Goal: Task Accomplishment & Management: Use online tool/utility

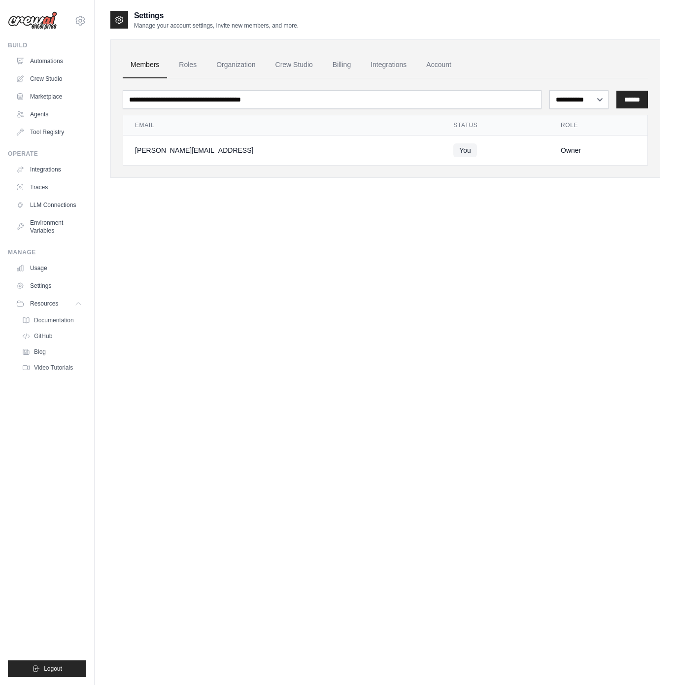
click at [366, 347] on div "**********" at bounding box center [385, 352] width 550 height 685
click at [51, 75] on link "Crew Studio" at bounding box center [50, 79] width 74 height 16
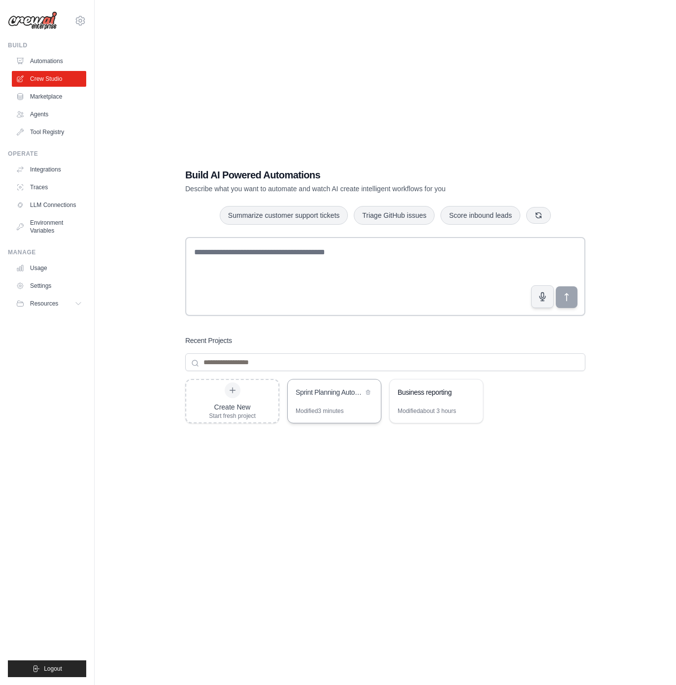
click at [339, 390] on div "Sprint Planning Automation" at bounding box center [330, 392] width 68 height 10
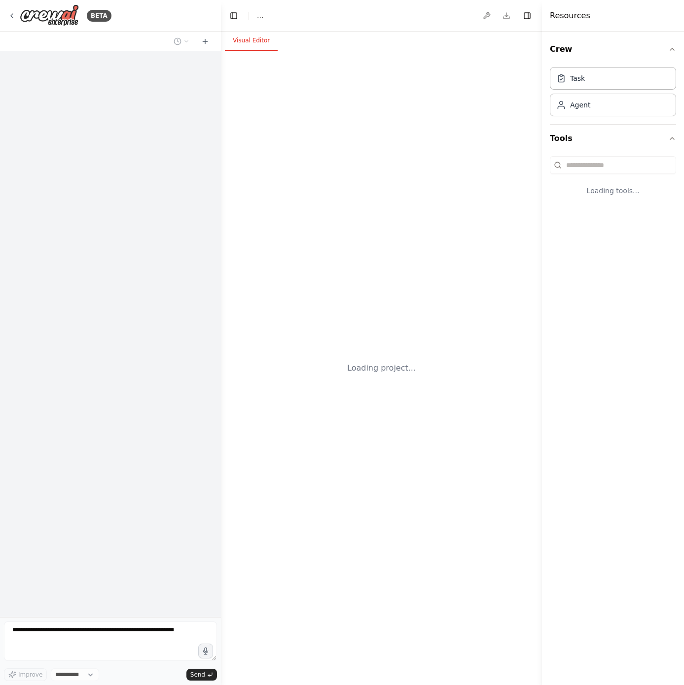
select select "****"
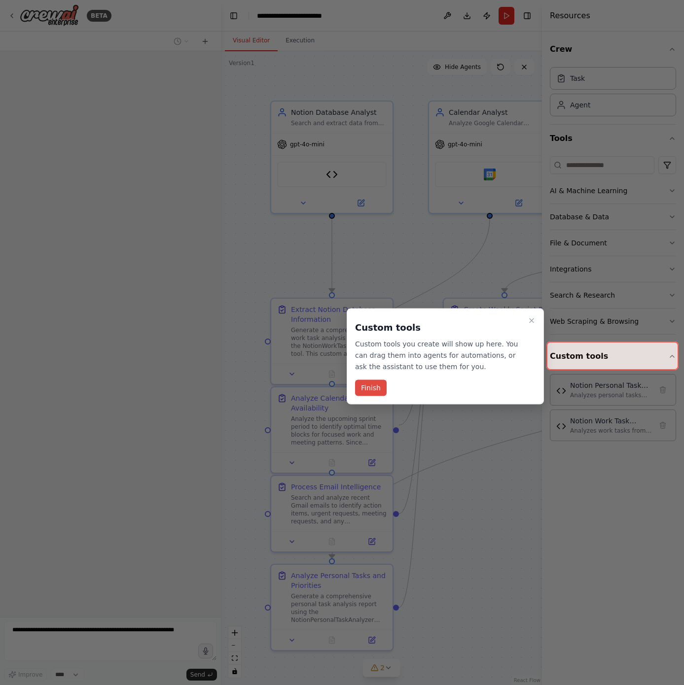
click at [378, 386] on button "Finish" at bounding box center [371, 388] width 32 height 16
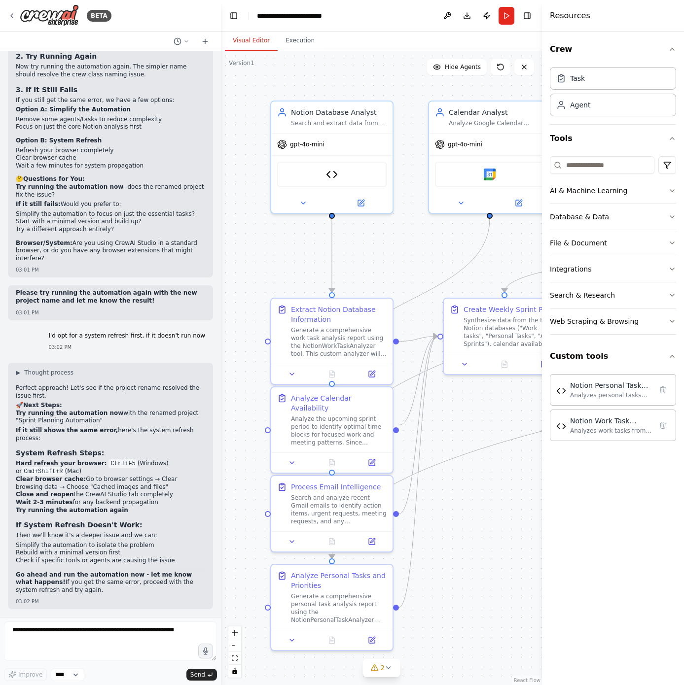
scroll to position [16357, 0]
click at [507, 13] on button "Run" at bounding box center [506, 16] width 16 height 18
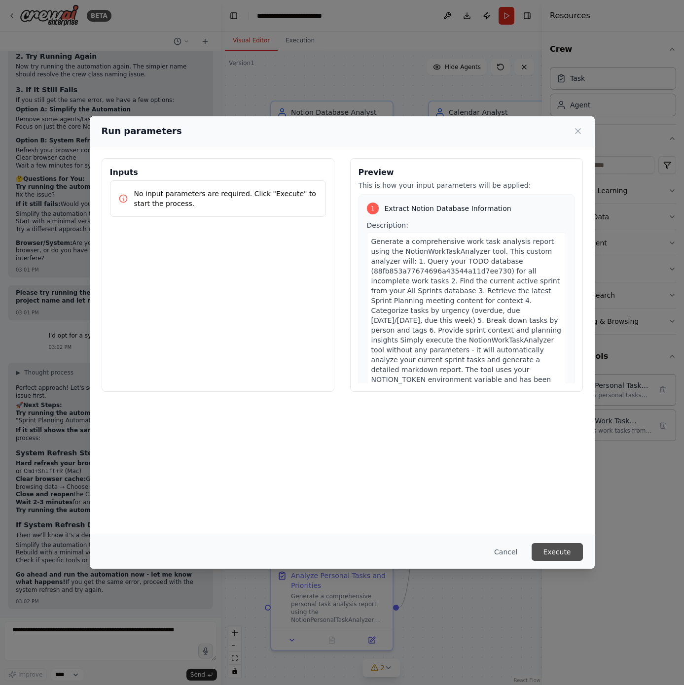
click at [543, 554] on button "Execute" at bounding box center [556, 552] width 51 height 18
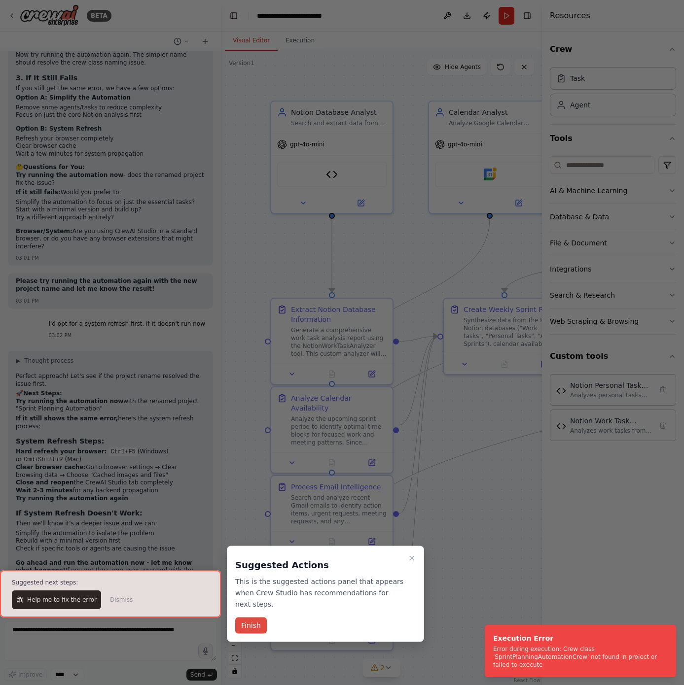
click at [249, 624] on button "Finish" at bounding box center [251, 626] width 32 height 16
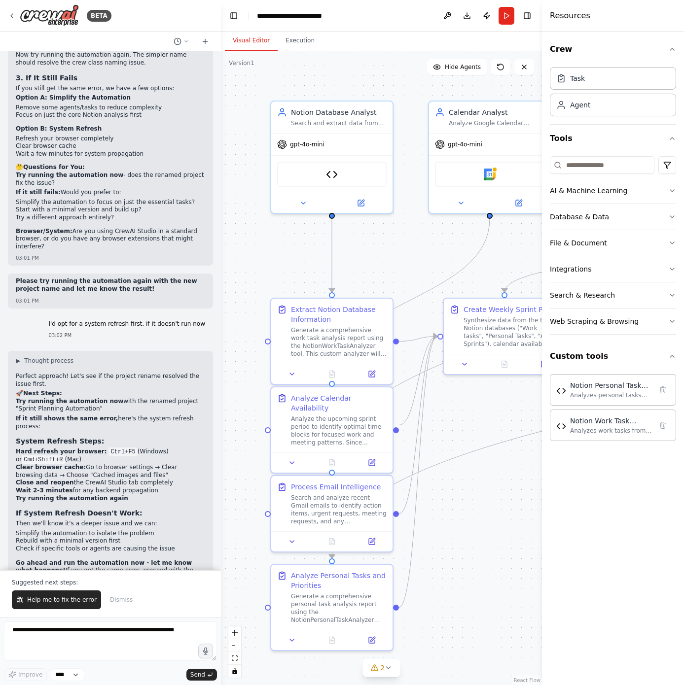
click at [601, 553] on div "Crew Task Agent Tools AI & Machine Learning Database & Data File & Document Int…" at bounding box center [613, 359] width 142 height 654
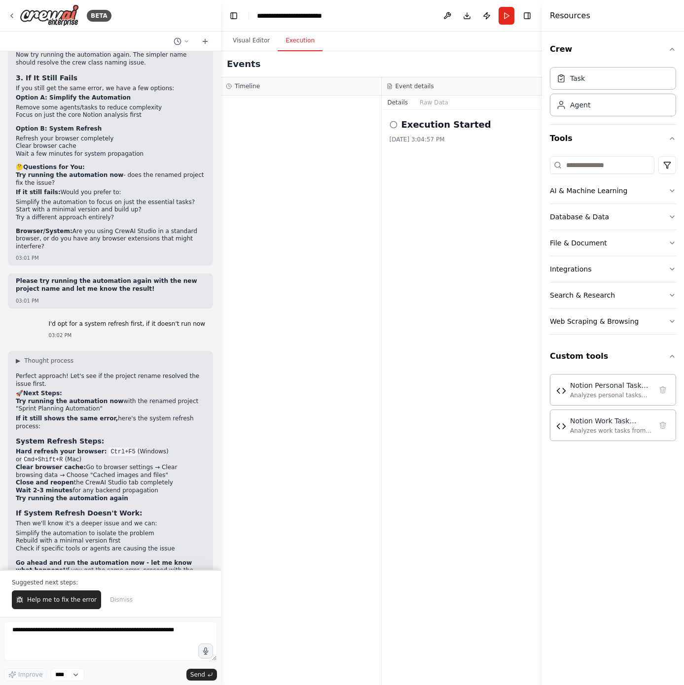
click at [303, 40] on button "Execution" at bounding box center [300, 41] width 45 height 21
click at [407, 96] on button "Details" at bounding box center [398, 103] width 33 height 14
drag, startPoint x: 407, startPoint y: 105, endPoint x: 406, endPoint y: 116, distance: 11.9
click at [406, 115] on div "Details Raw Data Execution Started 9/16/2025, 3:04:57 PM" at bounding box center [462, 391] width 161 height 590
click at [406, 123] on h2 "Execution Started" at bounding box center [446, 125] width 90 height 14
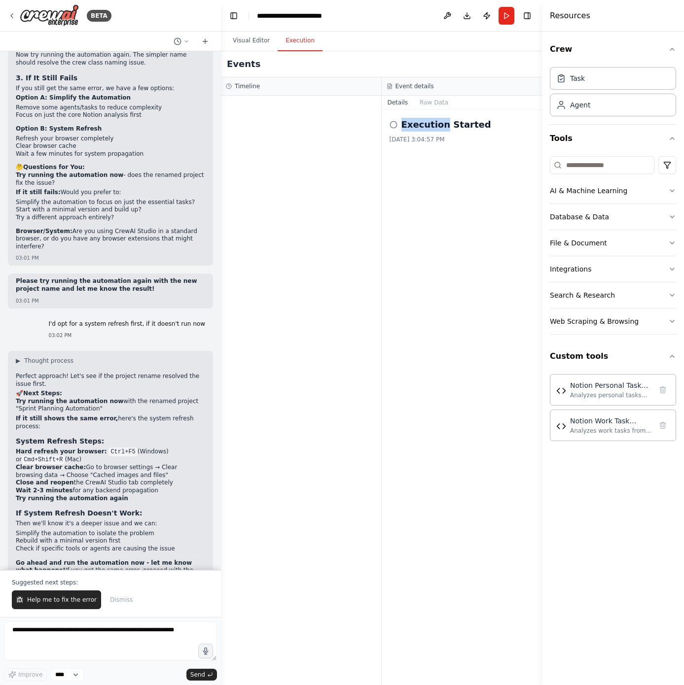
click at [406, 123] on h2 "Execution Started" at bounding box center [446, 125] width 90 height 14
click at [432, 95] on div "Event details Details Raw Data Execution Started 9/16/2025, 3:04:57 PM" at bounding box center [462, 381] width 161 height 608
click at [431, 103] on button "Raw Data" at bounding box center [434, 103] width 40 height 14
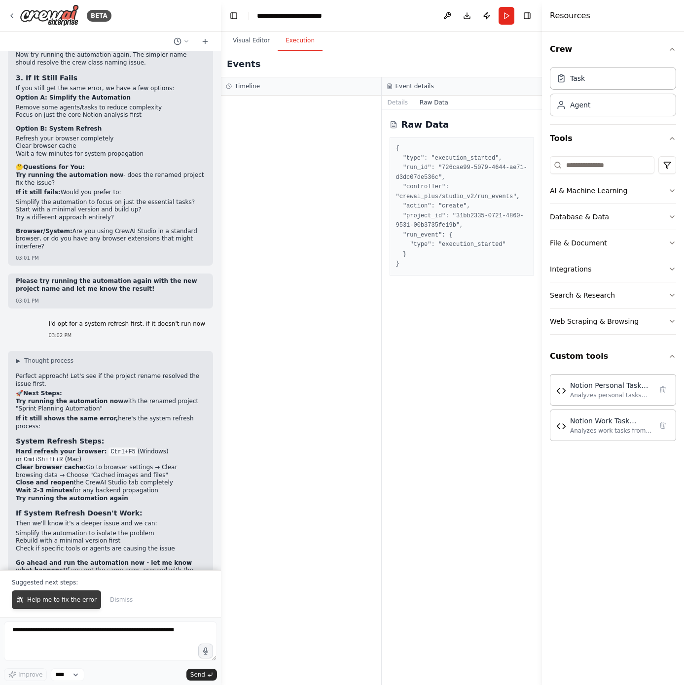
click at [61, 593] on button "Help me to fix the error" at bounding box center [56, 600] width 89 height 19
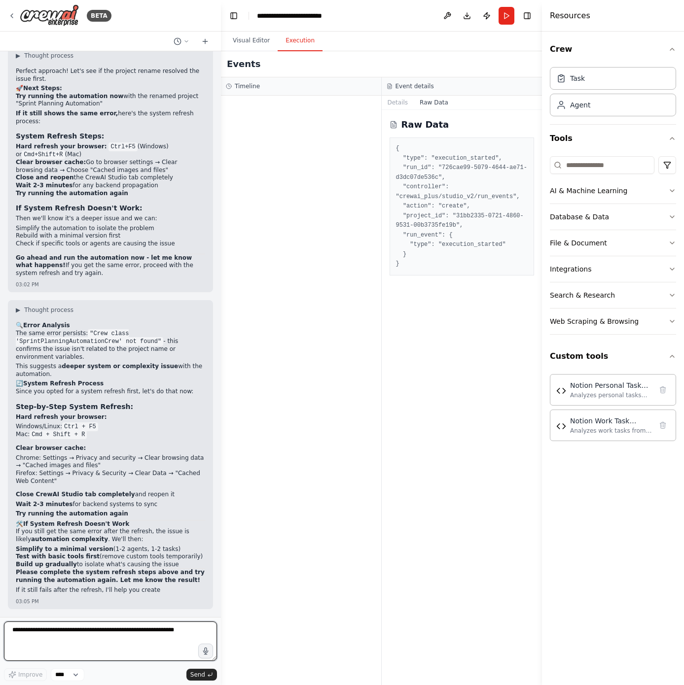
scroll to position [16682, 0]
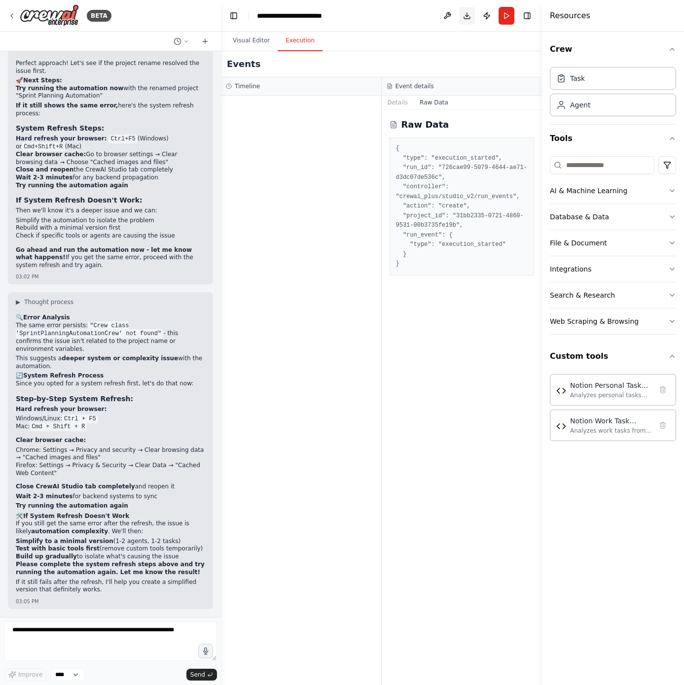
click at [469, 16] on button "Download" at bounding box center [467, 16] width 16 height 18
click at [281, 168] on div at bounding box center [301, 391] width 160 height 590
click at [299, 274] on div at bounding box center [301, 391] width 160 height 590
click at [363, 464] on div at bounding box center [301, 391] width 160 height 590
click at [526, 18] on button "Toggle Right Sidebar" at bounding box center [527, 16] width 14 height 14
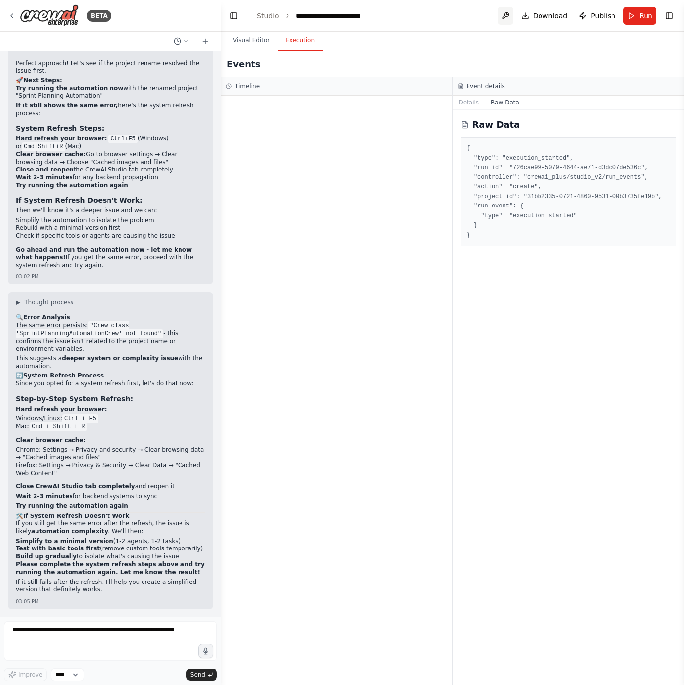
click at [510, 16] on button at bounding box center [505, 16] width 16 height 18
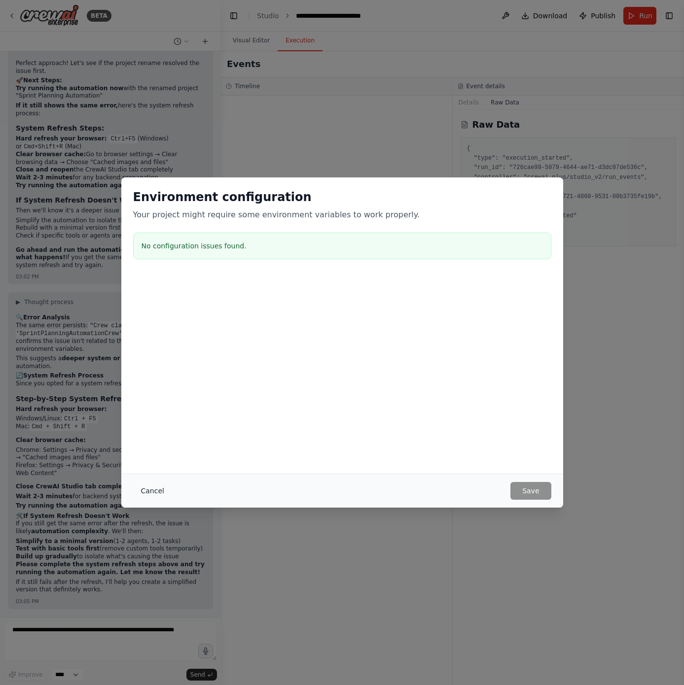
click at [155, 492] on button "Cancel" at bounding box center [152, 491] width 39 height 18
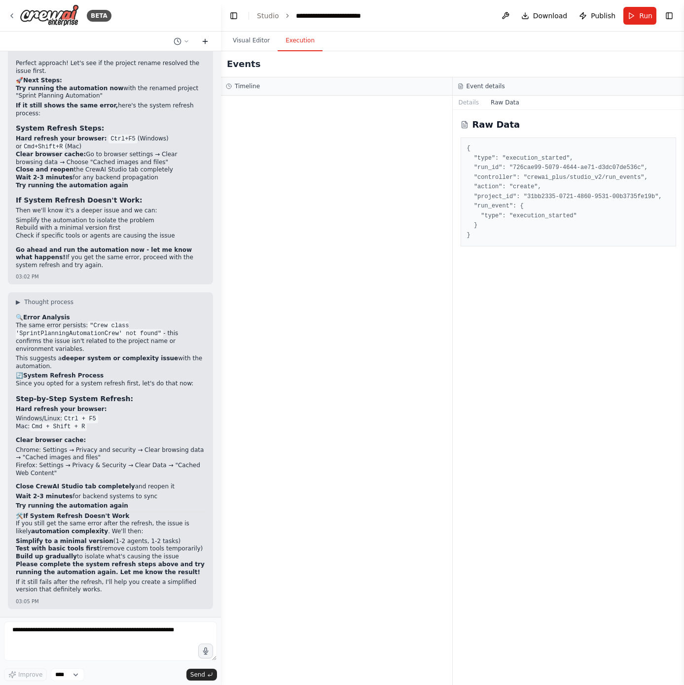
click at [207, 39] on icon at bounding box center [205, 41] width 8 height 8
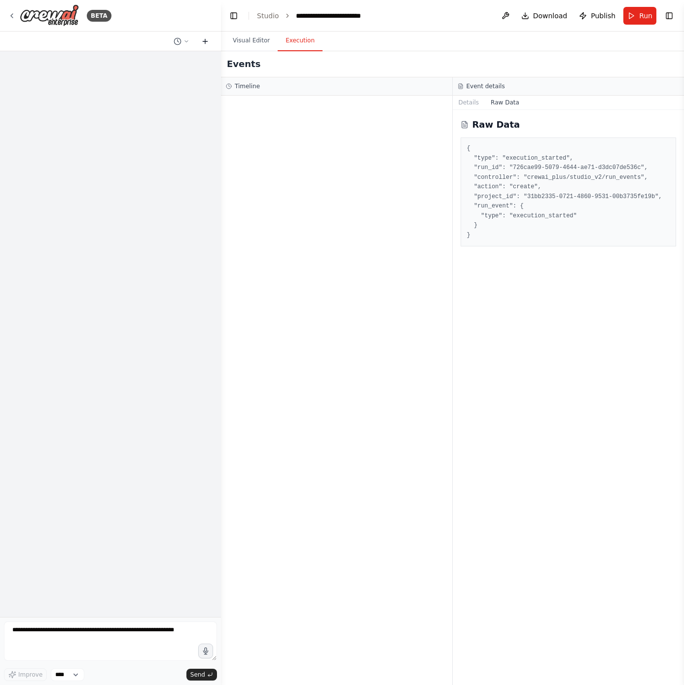
scroll to position [0, 0]
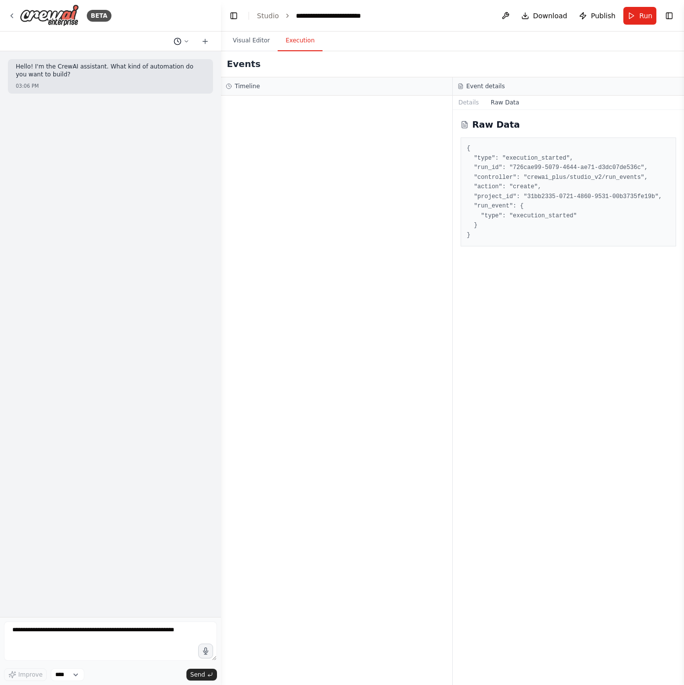
click at [178, 45] on button at bounding box center [182, 41] width 24 height 12
click at [138, 34] on div at bounding box center [110, 342] width 221 height 685
click at [10, 16] on icon at bounding box center [12, 16] width 8 height 8
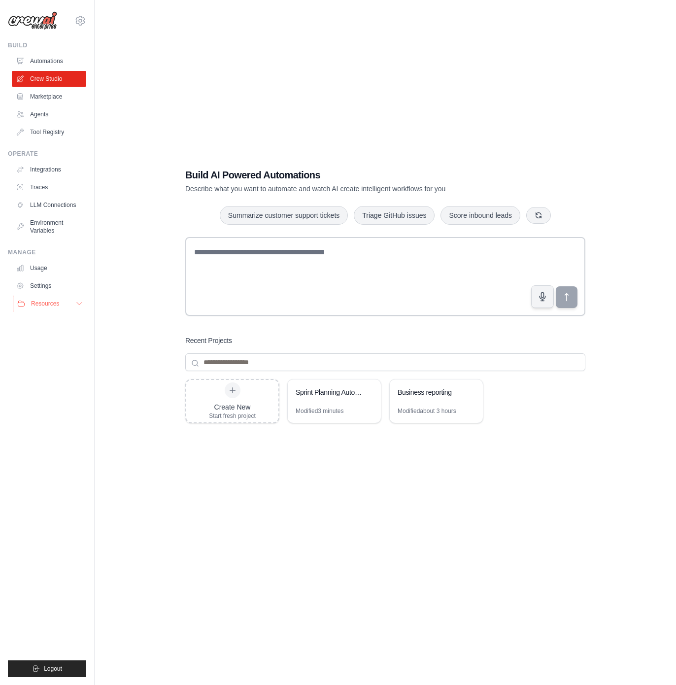
click at [75, 302] on icon at bounding box center [79, 304] width 8 height 8
click at [68, 319] on span "Documentation" at bounding box center [55, 321] width 40 height 8
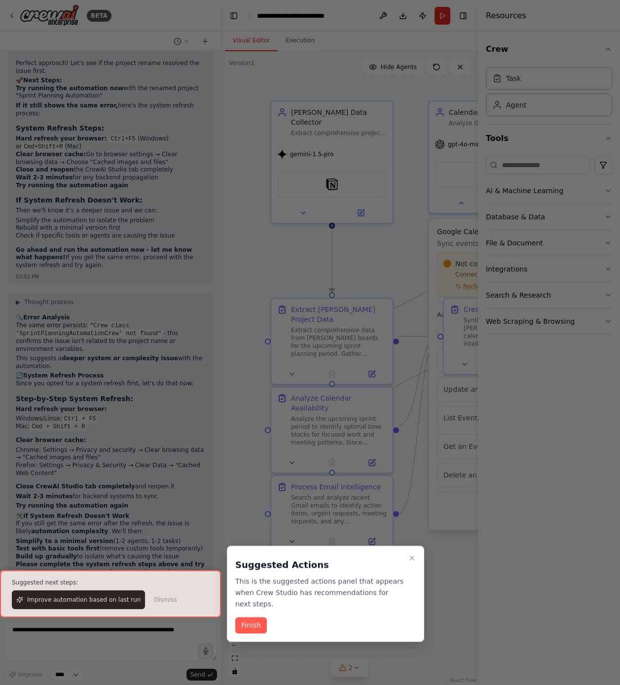
scroll to position [16729, 0]
